Goal: Information Seeking & Learning: Learn about a topic

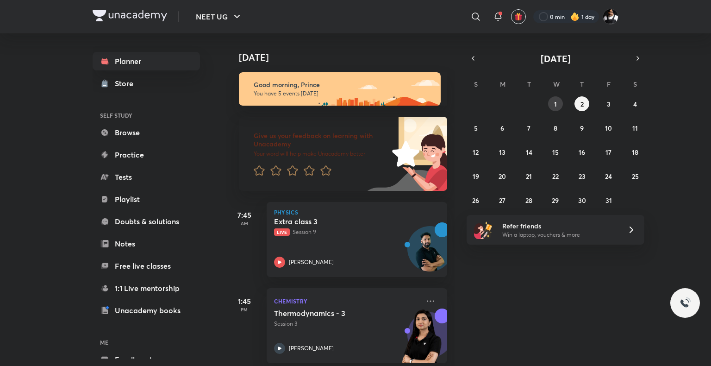
click at [562, 101] on button "1" at bounding box center [555, 103] width 15 height 15
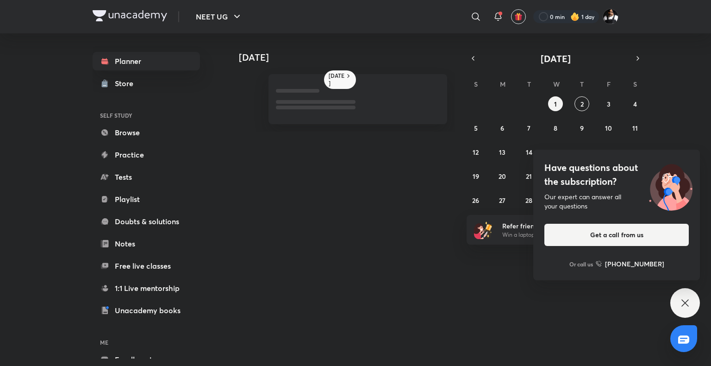
click at [687, 306] on icon at bounding box center [684, 302] width 11 height 11
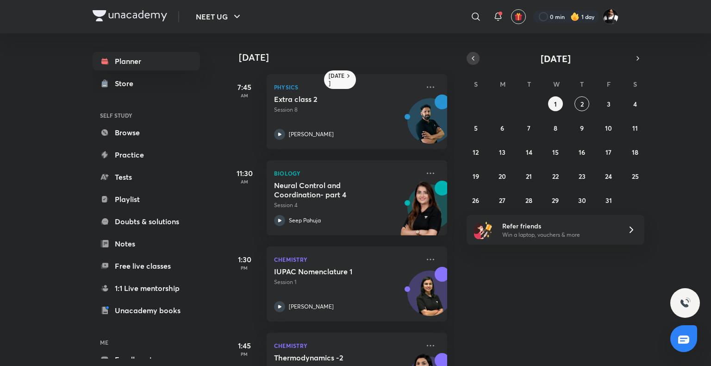
click at [474, 54] on icon "button" at bounding box center [472, 58] width 7 height 8
click at [471, 57] on icon "button" at bounding box center [472, 58] width 7 height 8
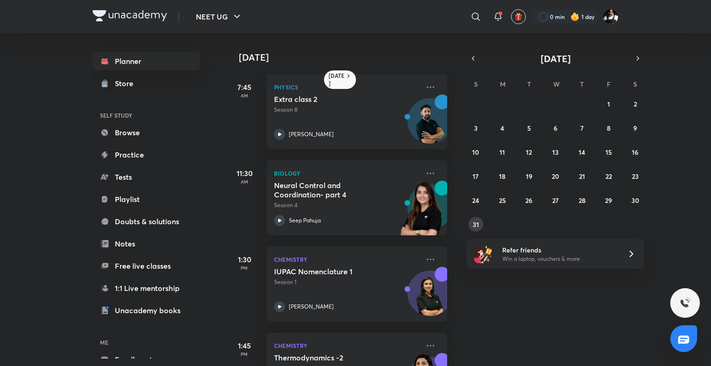
click at [479, 219] on button "31" at bounding box center [475, 224] width 15 height 15
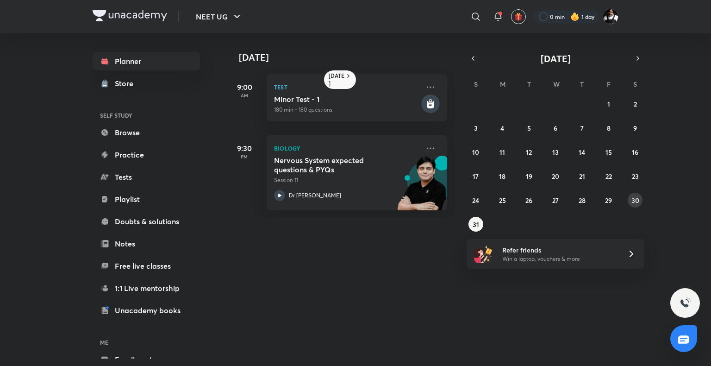
click at [638, 202] on abbr "30" at bounding box center [635, 200] width 8 height 9
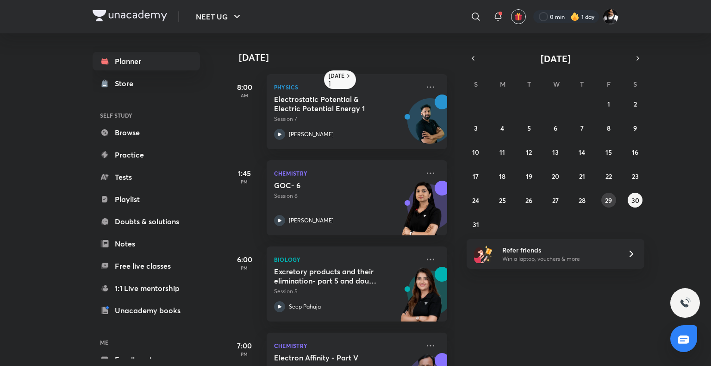
click at [607, 201] on abbr "29" at bounding box center [608, 200] width 7 height 9
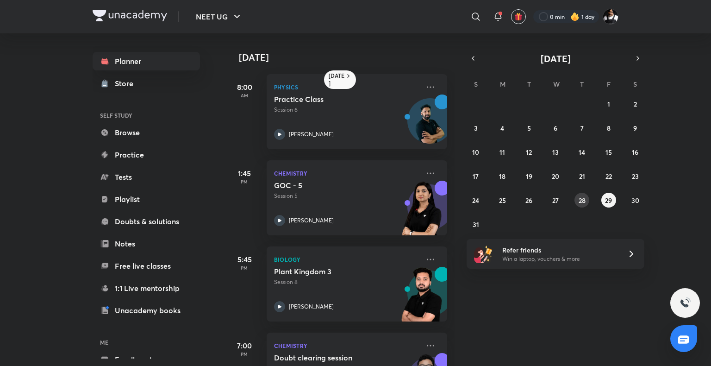
click at [583, 199] on abbr "28" at bounding box center [582, 200] width 7 height 9
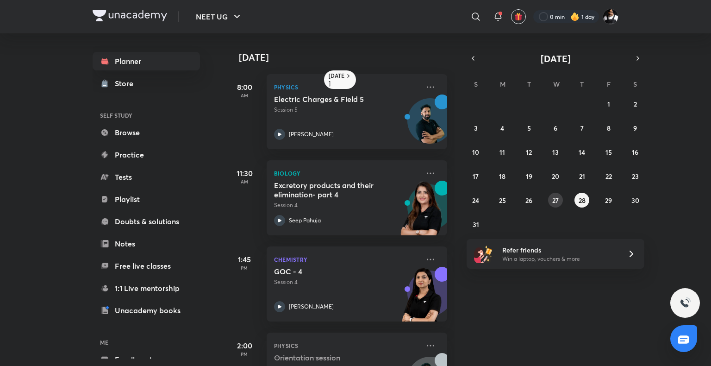
click at [555, 199] on abbr "27" at bounding box center [555, 200] width 6 height 9
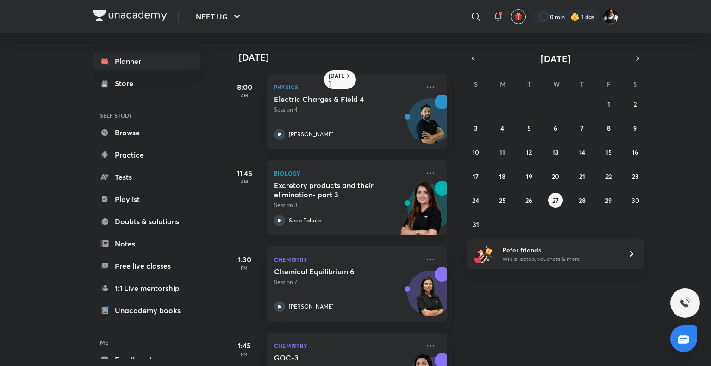
click at [278, 224] on icon at bounding box center [279, 220] width 11 height 11
click at [638, 56] on icon "button" at bounding box center [637, 58] width 7 height 8
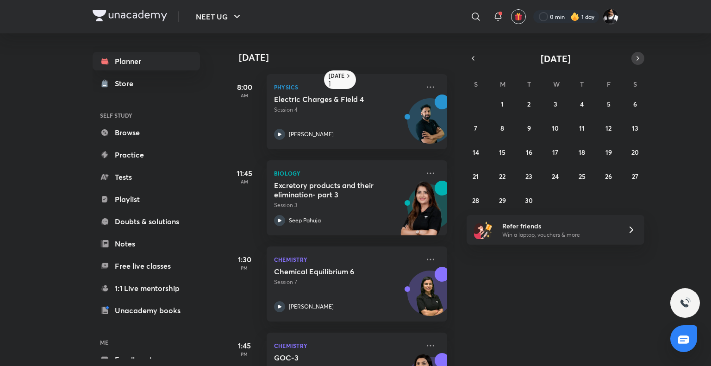
click at [638, 56] on icon "button" at bounding box center [637, 58] width 7 height 8
click at [474, 60] on icon "button" at bounding box center [472, 58] width 7 height 8
click at [525, 202] on abbr "30" at bounding box center [529, 200] width 8 height 9
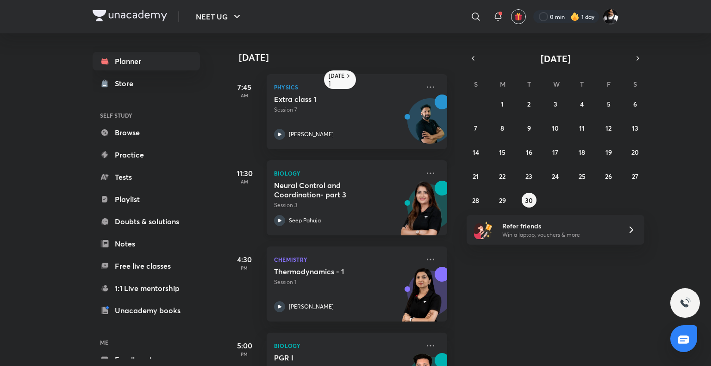
click at [278, 217] on icon at bounding box center [279, 220] width 11 height 11
